Goal: Task Accomplishment & Management: Use online tool/utility

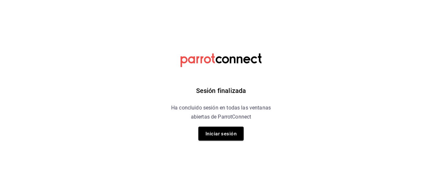
click at [232, 135] on font "Iniciar sesión" at bounding box center [220, 134] width 31 height 6
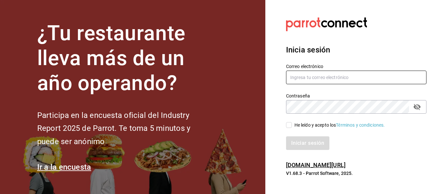
type input "[EMAIL_ADDRESS][DOMAIN_NAME]"
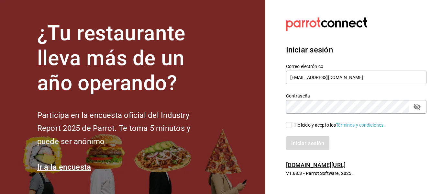
click at [289, 123] on input "He leído y acepto los Términos y condiciones." at bounding box center [289, 125] width 6 height 6
checkbox input "true"
click at [304, 143] on font "Iniciar sesión" at bounding box center [307, 143] width 33 height 6
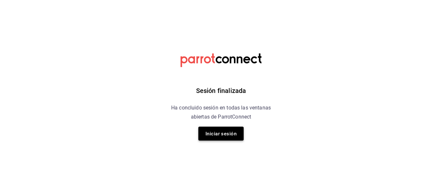
click at [227, 134] on font "Iniciar sesión" at bounding box center [220, 134] width 31 height 6
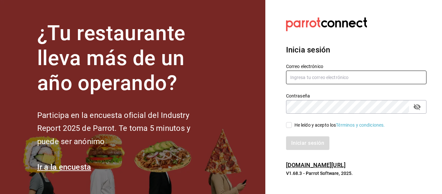
type input "hola@aderezocrea.com"
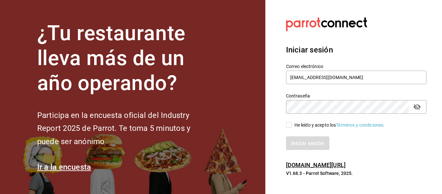
click at [289, 125] on input "He leído y acepto los Términos y condiciones." at bounding box center [289, 125] width 6 height 6
checkbox input "true"
click at [302, 143] on font "Iniciar sesión" at bounding box center [307, 143] width 33 height 6
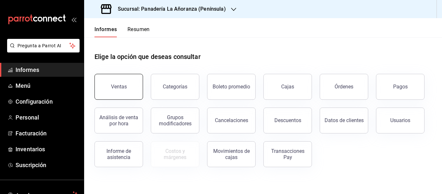
click at [132, 86] on button "Ventas" at bounding box center [118, 87] width 48 height 26
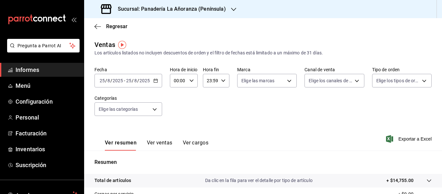
click at [228, 7] on div "Sucursal: Panadería La Añoranza (Península)" at bounding box center [163, 9] width 149 height 18
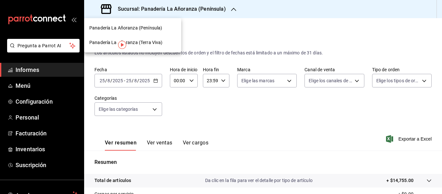
click at [160, 44] on font "Panadería La Añoranza (Terra Viva)" at bounding box center [125, 42] width 73 height 5
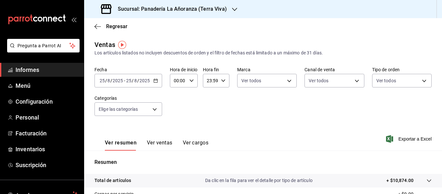
click at [159, 144] on font "Ver ventas" at bounding box center [160, 142] width 26 height 6
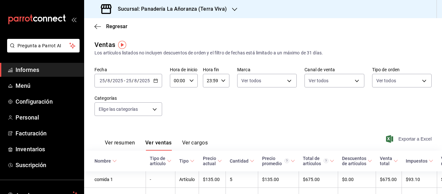
click at [402, 139] on font "Exportar a Excel" at bounding box center [414, 138] width 33 height 5
click at [220, 5] on div "Sucursal: Panadería La Añoranza (Terra Viva)" at bounding box center [164, 9] width 150 height 18
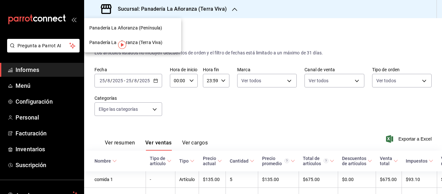
click at [156, 29] on font "Panadería La Añoranza (Península)" at bounding box center [125, 27] width 73 height 5
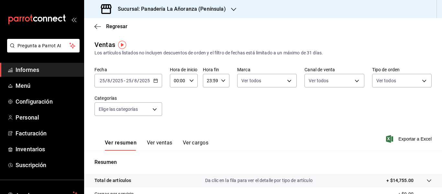
click at [162, 140] on font "Ver ventas" at bounding box center [160, 142] width 26 height 6
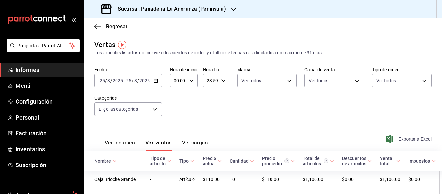
click at [398, 138] on font "Exportar a Excel" at bounding box center [414, 138] width 33 height 5
